Goal: Navigation & Orientation: Find specific page/section

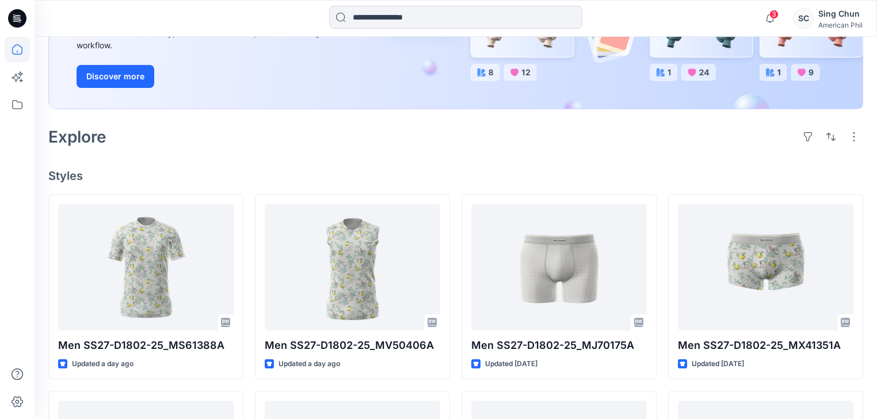
scroll to position [92, 0]
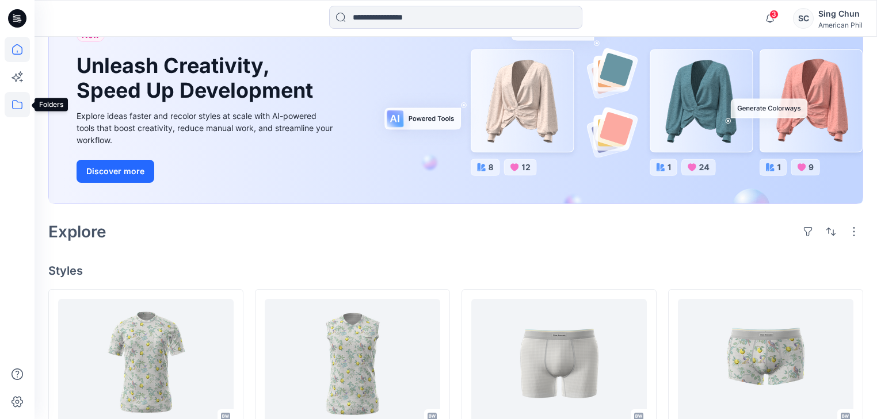
click at [16, 104] on icon at bounding box center [17, 104] width 25 height 25
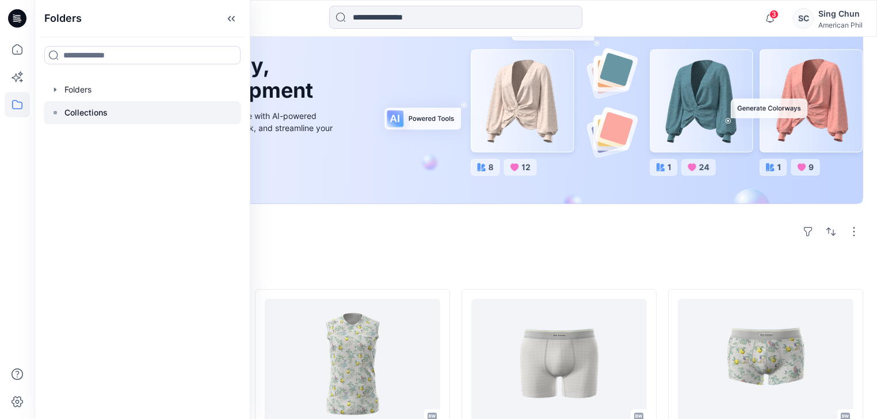
click at [106, 120] on p "Collections" at bounding box center [85, 113] width 43 height 14
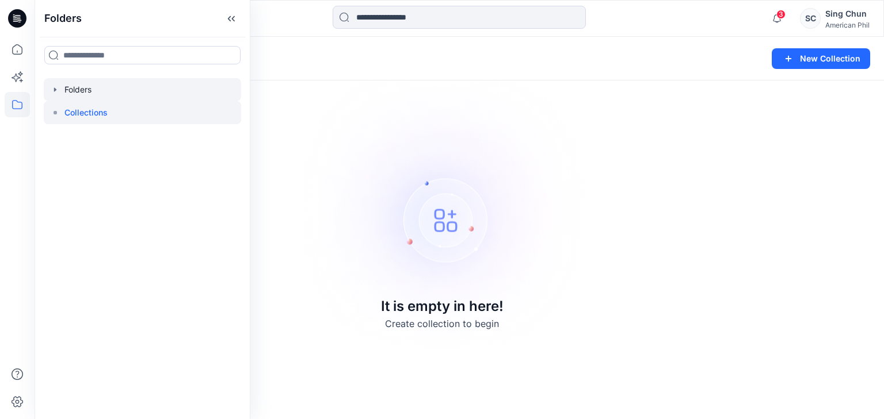
click at [89, 91] on div at bounding box center [142, 89] width 197 height 23
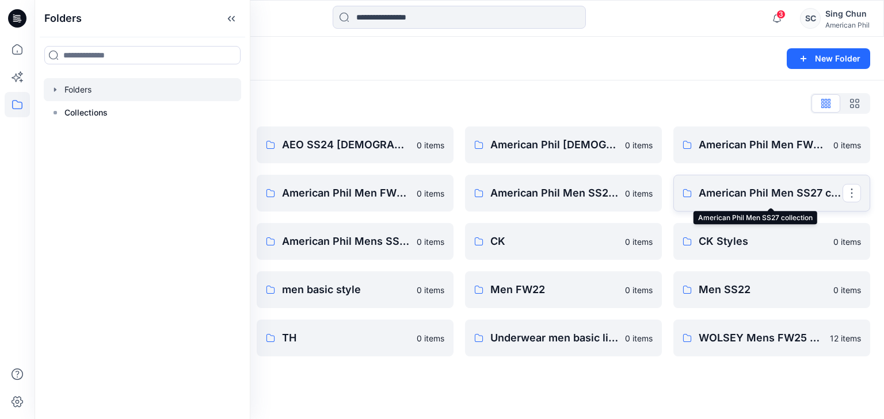
click at [748, 193] on p "American Phil Men SS27 collection" at bounding box center [770, 193] width 144 height 16
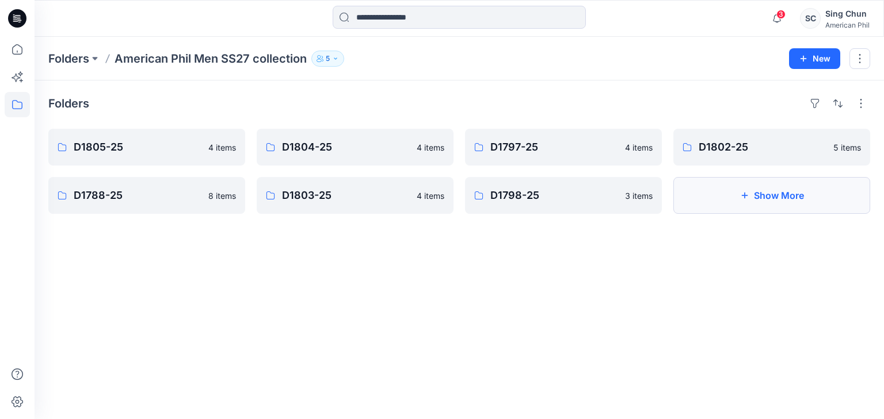
click at [773, 207] on button "Show More" at bounding box center [771, 195] width 197 height 37
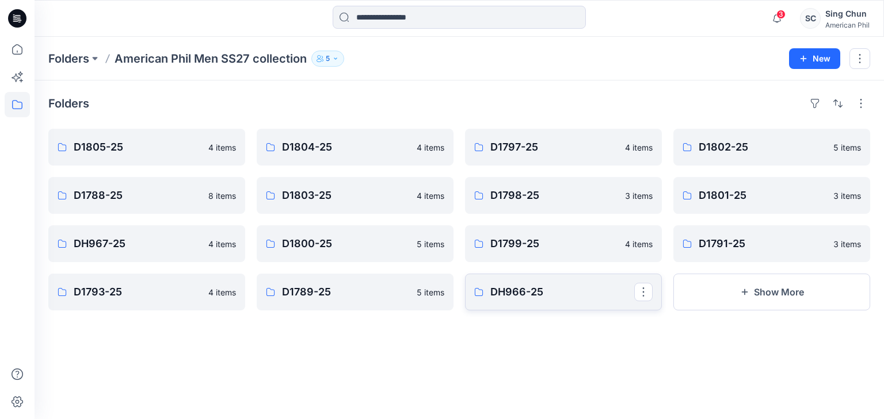
click at [491, 304] on link "DH966-25" at bounding box center [563, 292] width 197 height 37
click at [357, 292] on p "D1789-25" at bounding box center [354, 292] width 144 height 16
click at [162, 300] on p "D1793-25" at bounding box center [146, 292] width 144 height 16
click at [729, 252] on p "D1791-25" at bounding box center [770, 244] width 144 height 16
click at [536, 251] on p "D1799-25" at bounding box center [562, 244] width 144 height 16
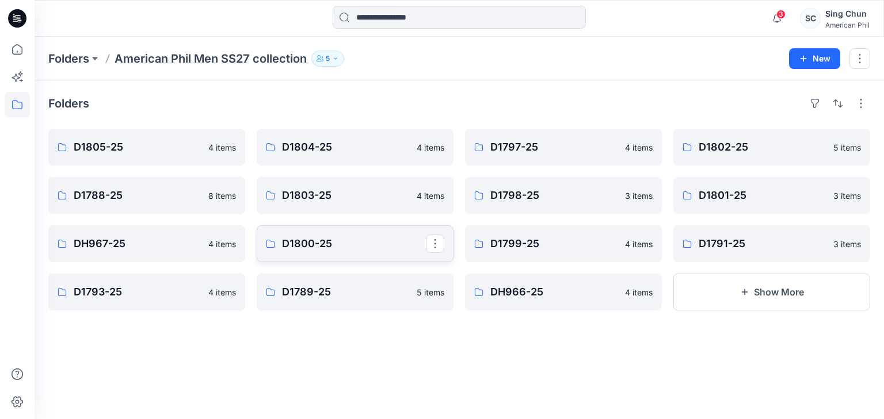
click at [338, 251] on p "D1800-25" at bounding box center [354, 244] width 144 height 16
click at [133, 252] on p "DH967-25" at bounding box center [146, 244] width 144 height 16
click at [777, 16] on span "3" at bounding box center [780, 14] width 9 height 9
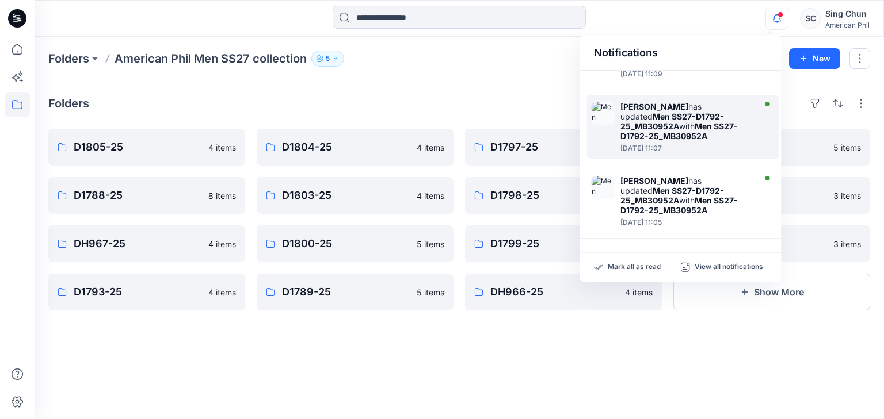
scroll to position [839, 0]
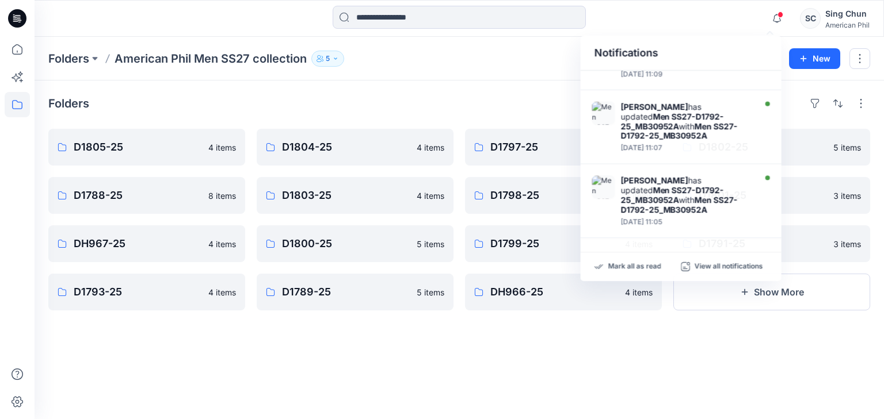
click at [448, 93] on div "Folders D1805-25 4 items D1788-25 8 items DH967-25 4 items D1793-25 4 items D18…" at bounding box center [459, 250] width 849 height 339
